Goal: Find specific page/section: Find specific page/section

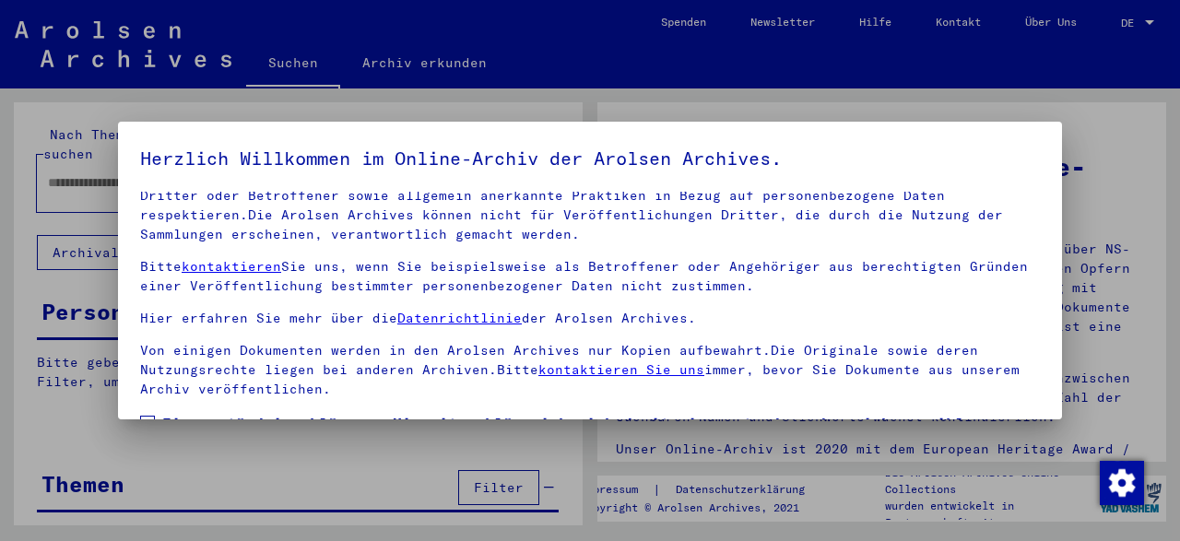
scroll to position [146, 0]
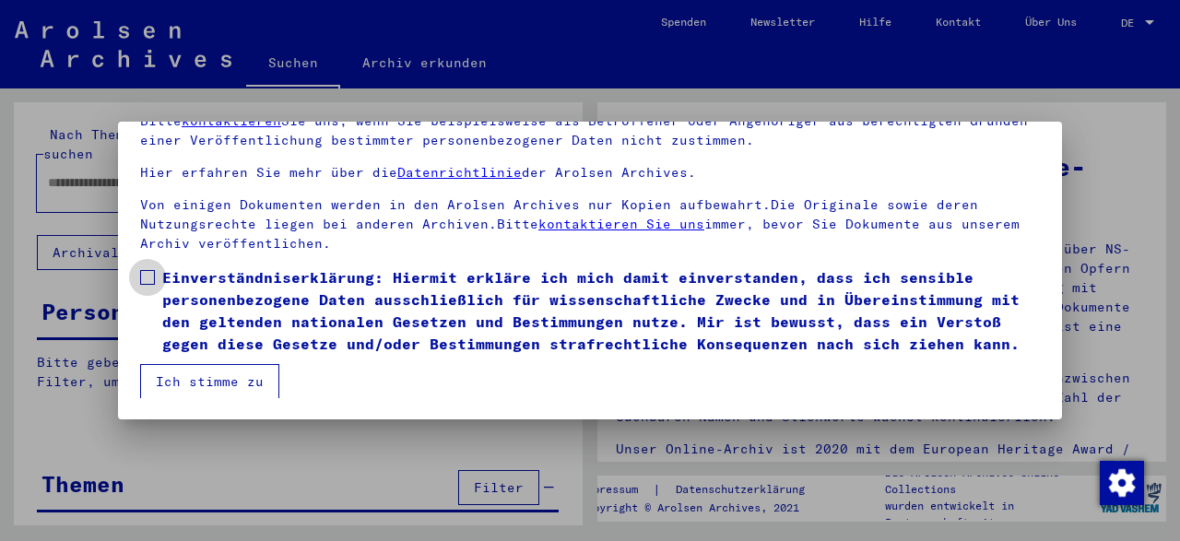
click at [144, 276] on span at bounding box center [147, 277] width 15 height 15
click at [210, 377] on button "Ich stimme zu" at bounding box center [209, 381] width 139 height 35
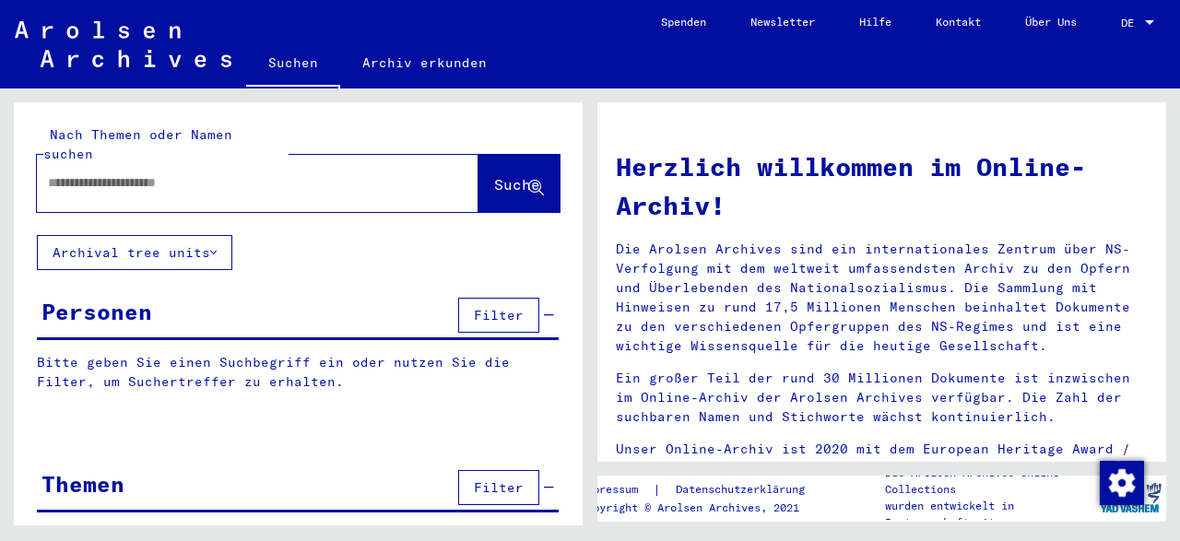
click at [108, 173] on input "text" at bounding box center [235, 182] width 375 height 19
type input "**********"
click at [1000, 235] on div "Herzlich willkommen im Online-Archiv! Die Arolsen Archives sind ein internation…" at bounding box center [881, 320] width 559 height 381
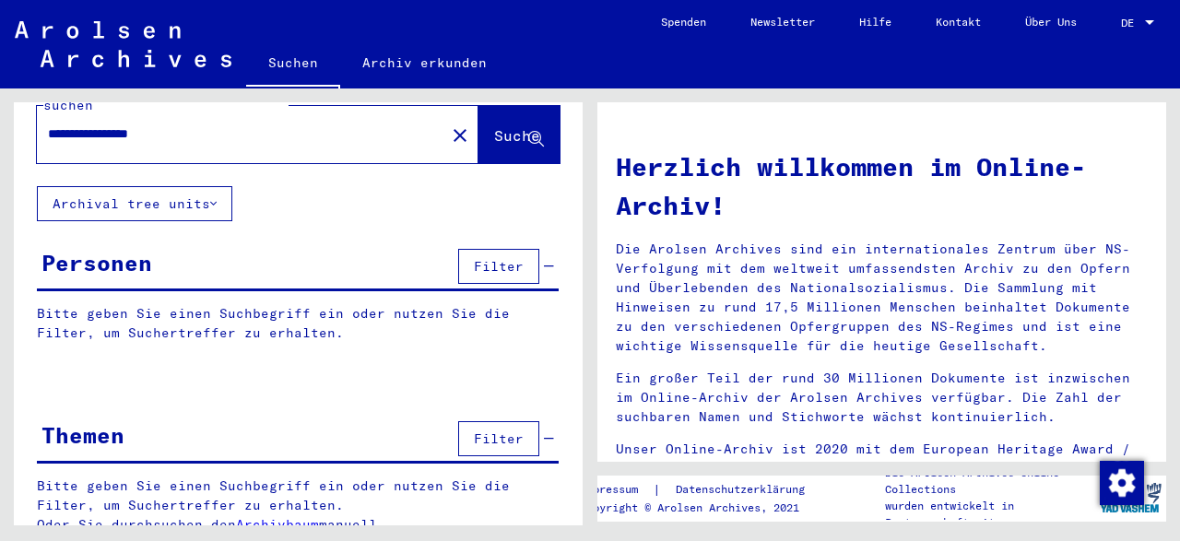
click at [276, 516] on link "Archivbaum" at bounding box center [277, 524] width 83 height 17
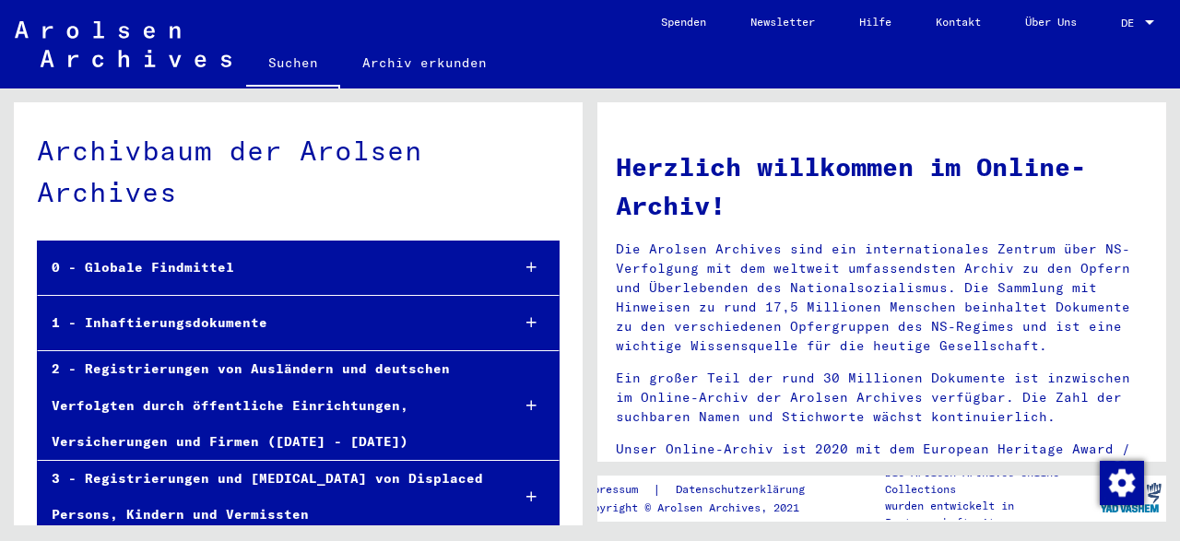
click at [474, 175] on div "Archivbaum der Arolsen Archives" at bounding box center [298, 171] width 522 height 83
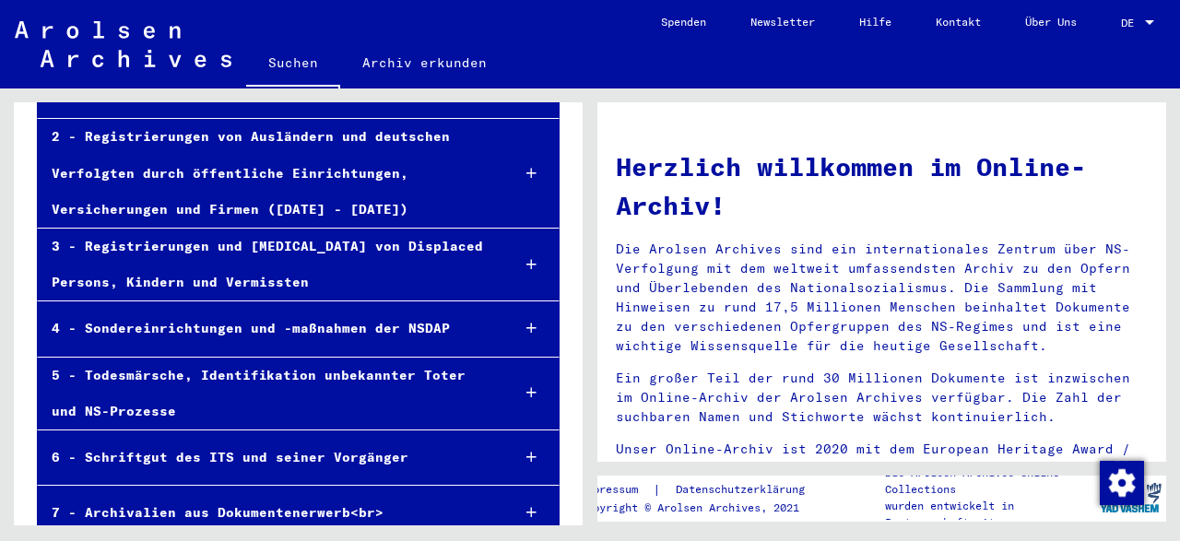
scroll to position [310, 0]
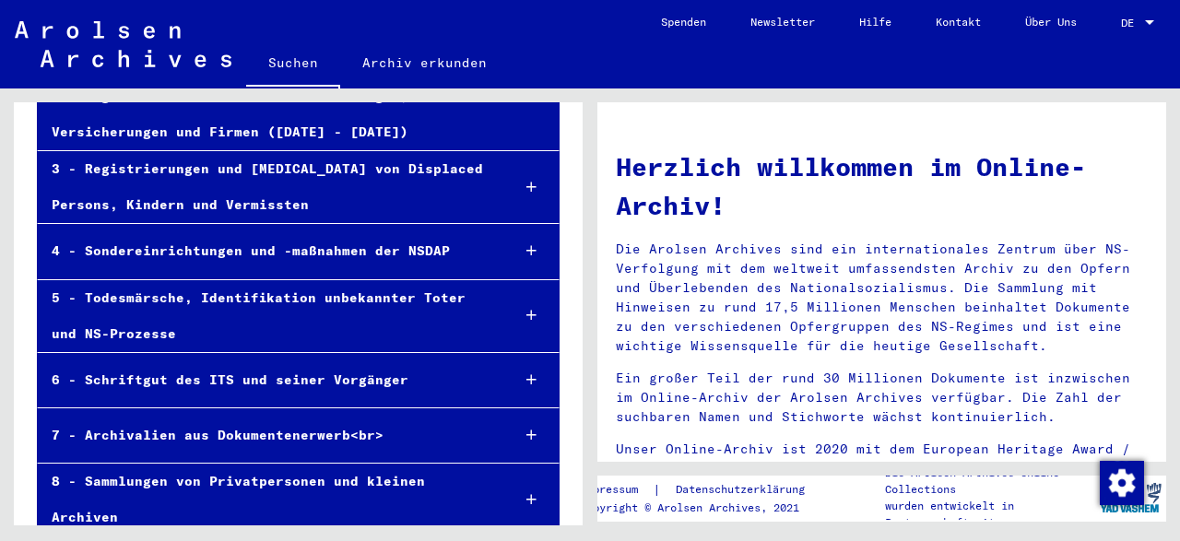
click at [568, 214] on div "Archivbaum der Arolsen Archives 0 - Globale Findmittel 1 - Inhaftierungsdokumen…" at bounding box center [298, 177] width 569 height 768
